Goal: Task Accomplishment & Management: Use online tool/utility

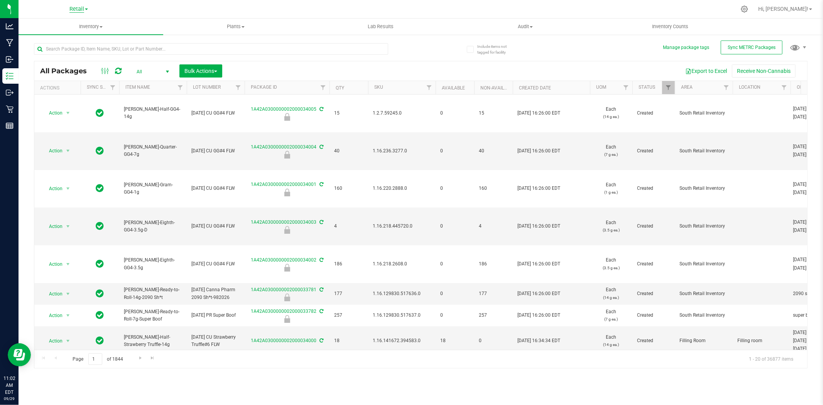
click at [82, 10] on span "Retail" at bounding box center [76, 9] width 15 height 7
click at [78, 29] on link "Cultivation" at bounding box center [78, 27] width 113 height 10
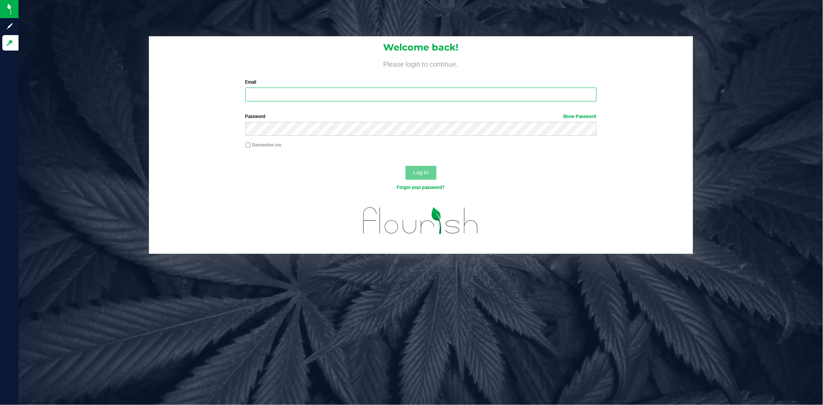
type input "[EMAIL_ADDRESS][DOMAIN_NAME]"
click at [425, 167] on button "Log In" at bounding box center [421, 173] width 31 height 14
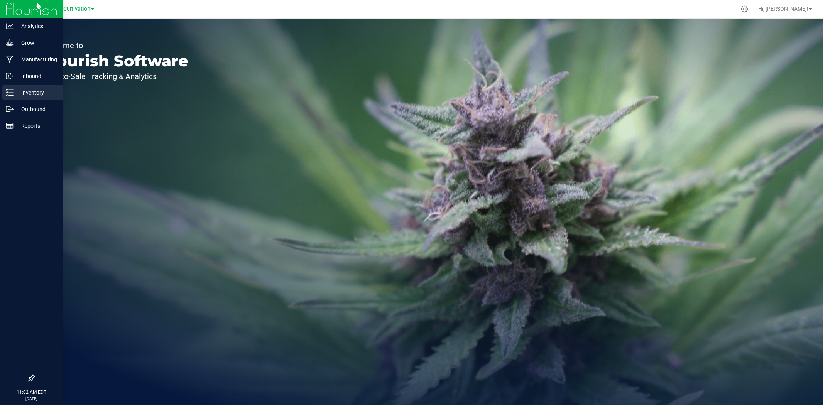
click at [17, 90] on p "Inventory" at bounding box center [37, 92] width 46 height 9
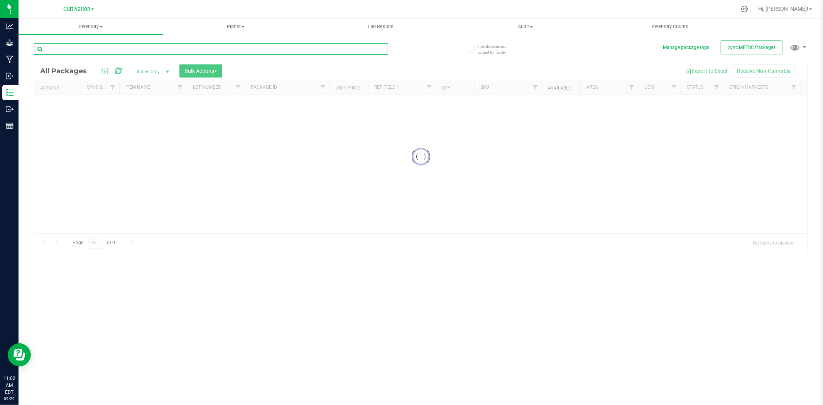
click at [150, 43] on input "text" at bounding box center [211, 49] width 354 height 12
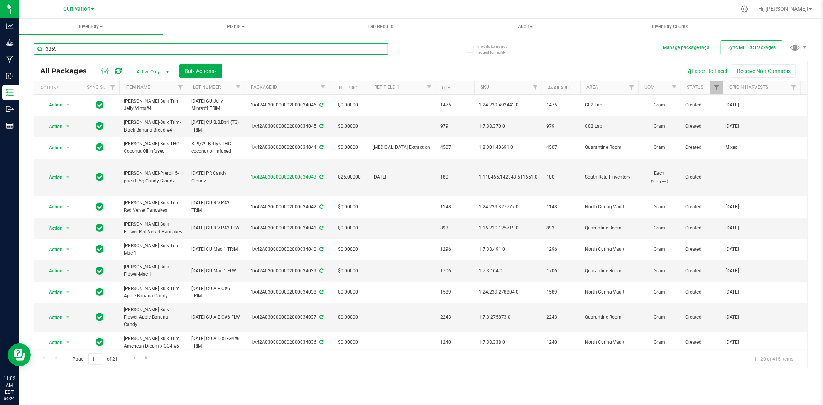
type input "33698"
